Goal: Browse casually

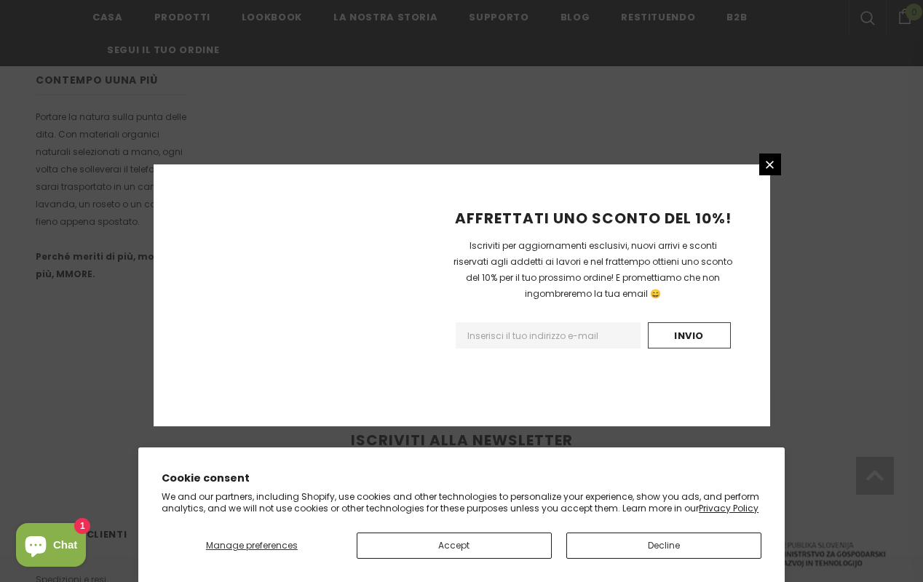
scroll to position [940, 0]
